Goal: Navigation & Orientation: Find specific page/section

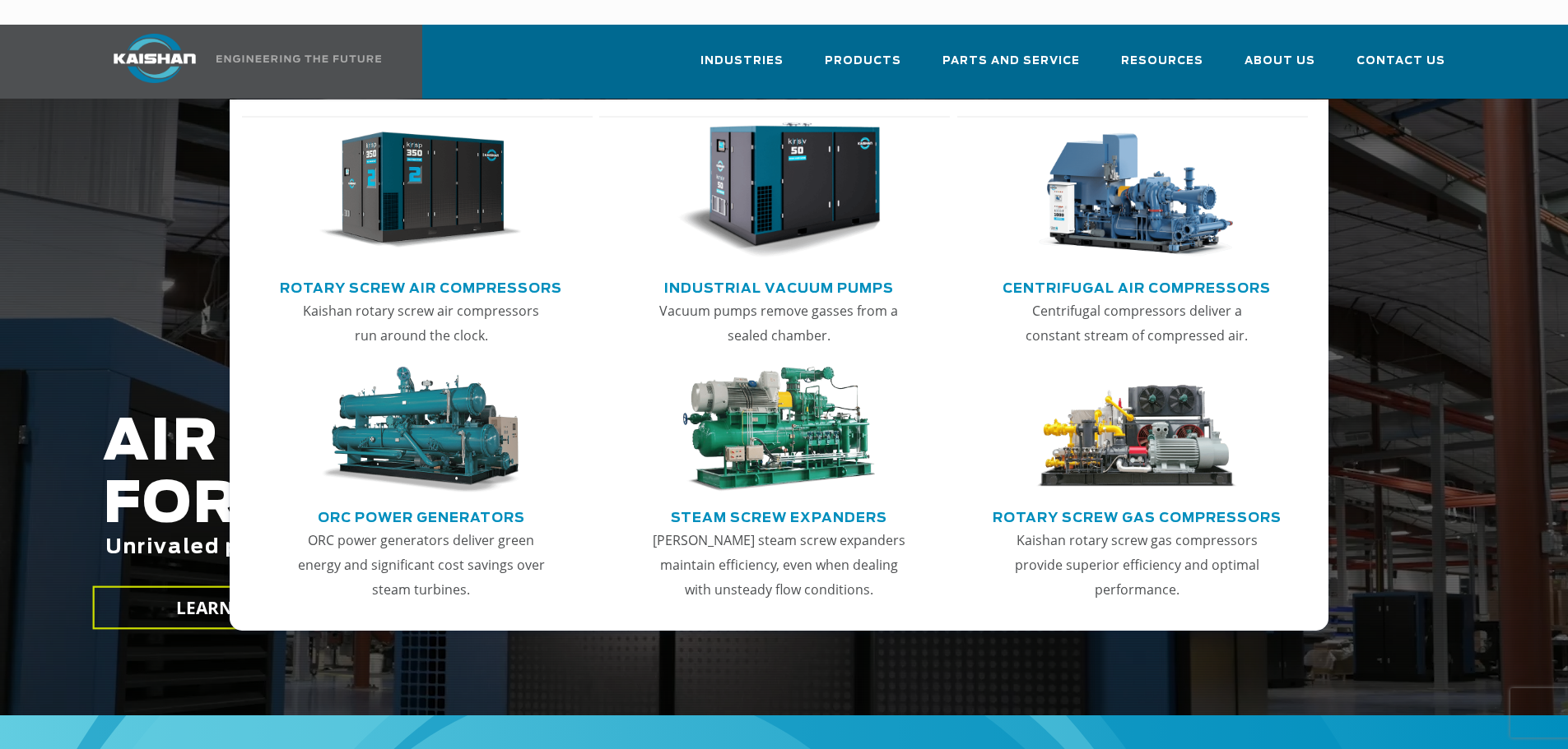
click at [486, 274] on link "Rotary Screw Air Compressors" at bounding box center [421, 287] width 283 height 25
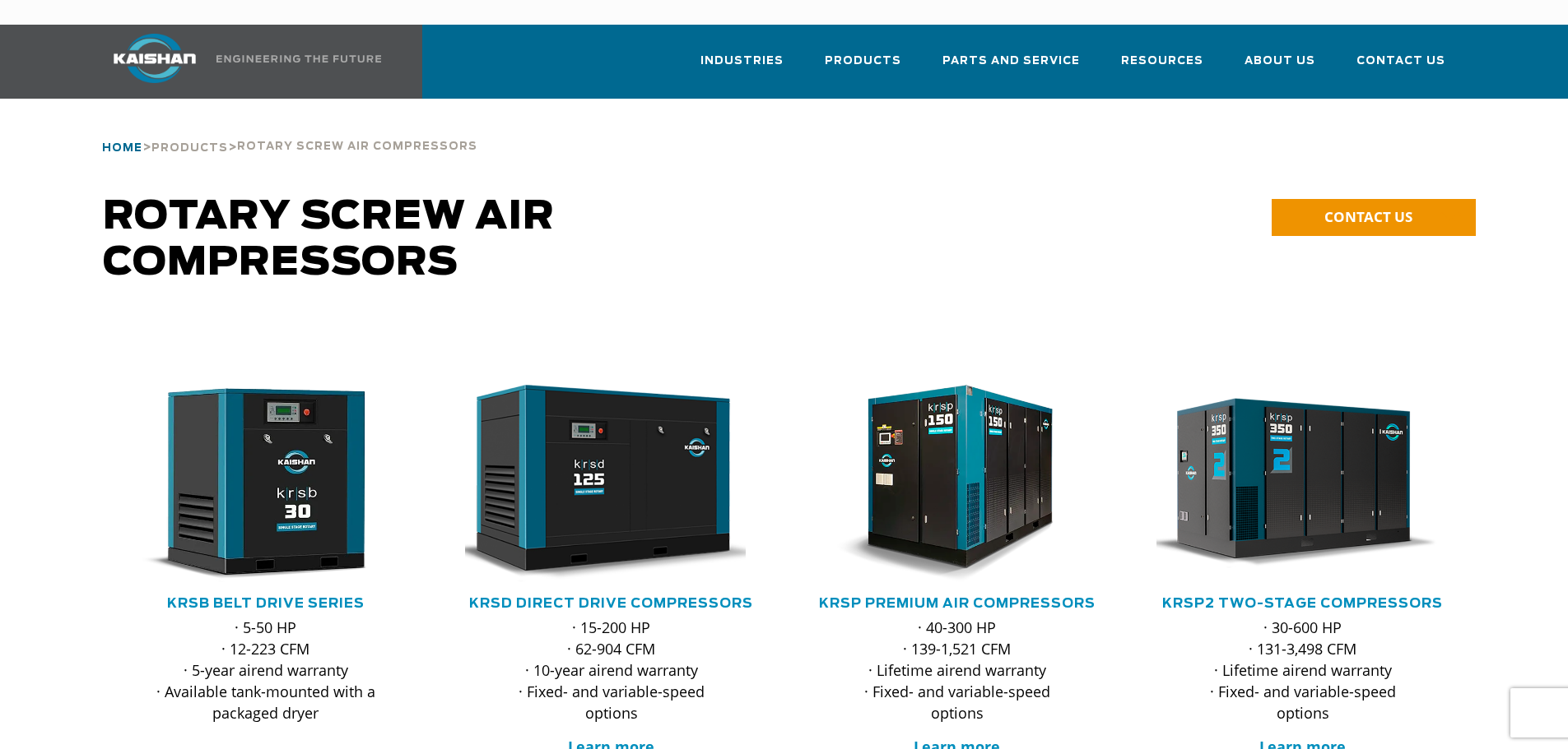
click at [111, 143] on span "Home" at bounding box center [122, 148] width 40 height 11
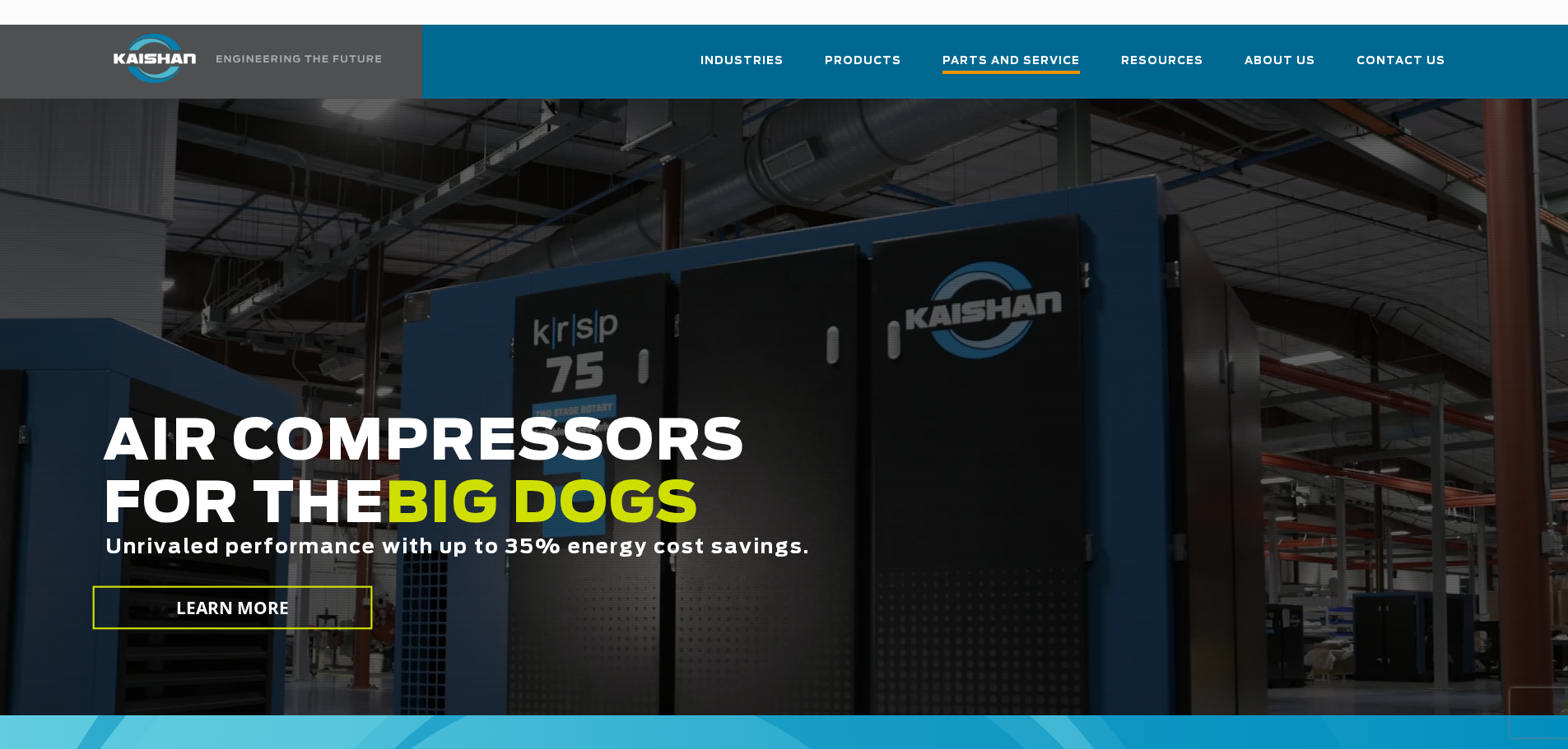
click at [1036, 52] on span "Parts and Service" at bounding box center [1010, 62] width 138 height 22
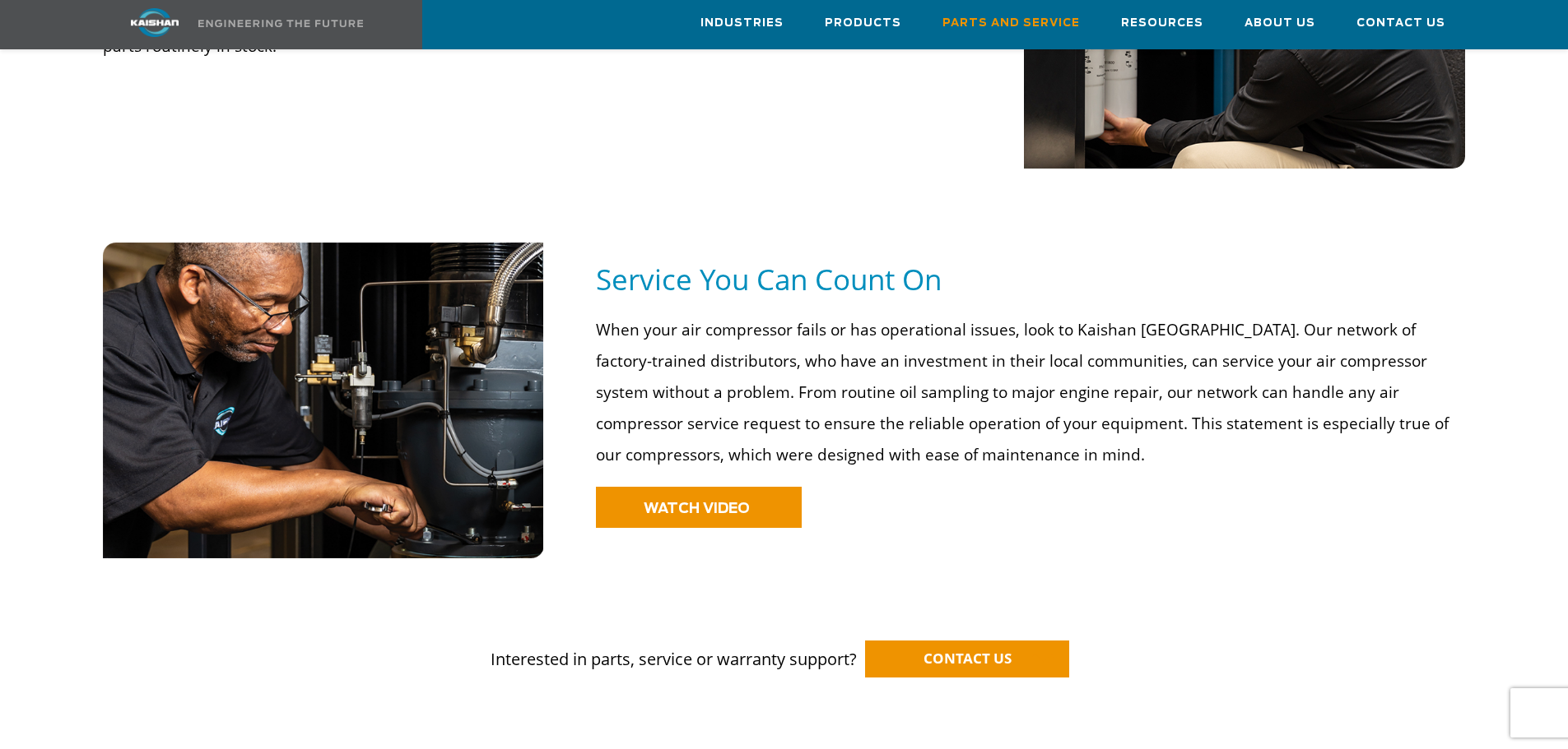
scroll to position [1234, 0]
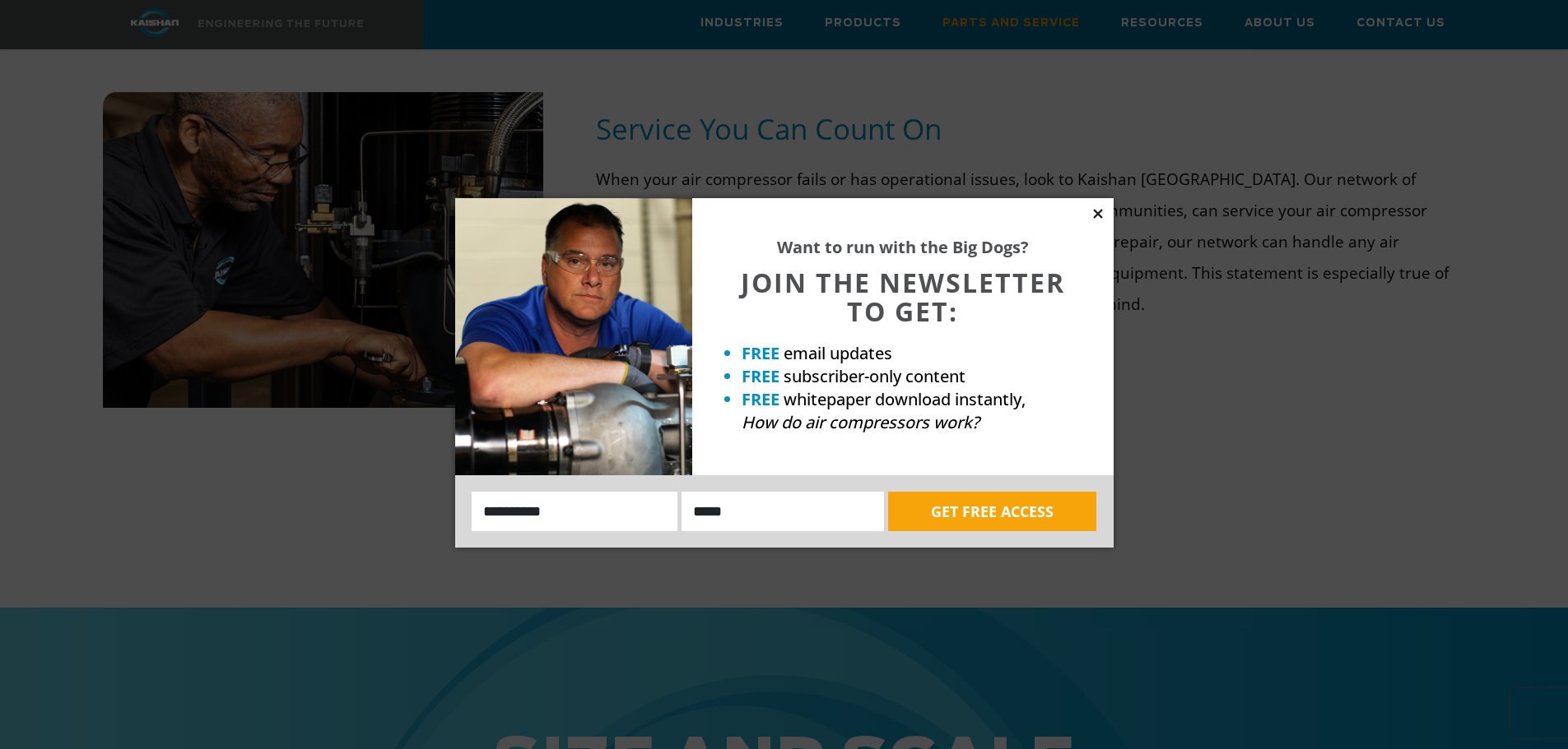
click at [1095, 209] on icon at bounding box center [1098, 214] width 15 height 15
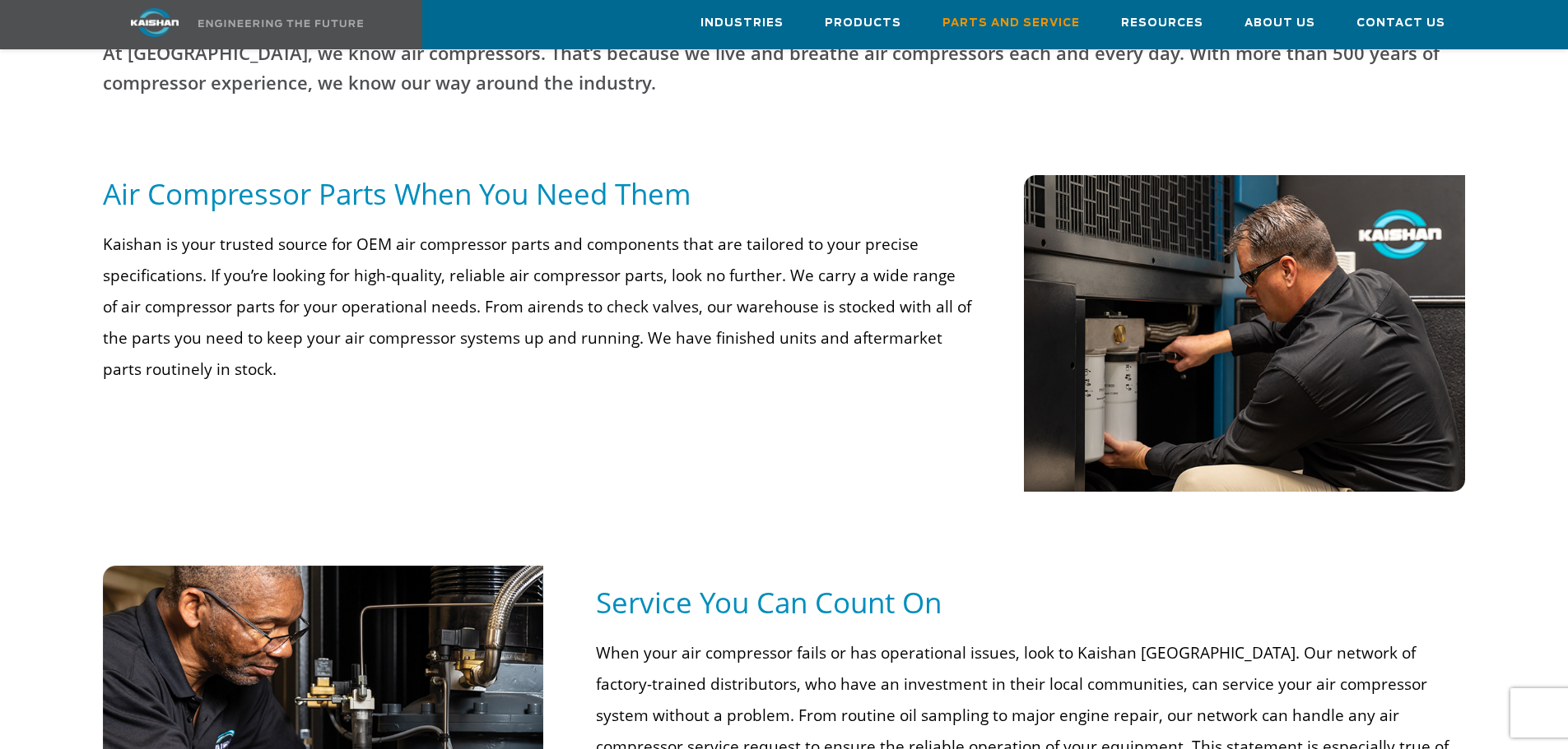
scroll to position [590, 0]
